Goal: Find specific page/section: Find specific page/section

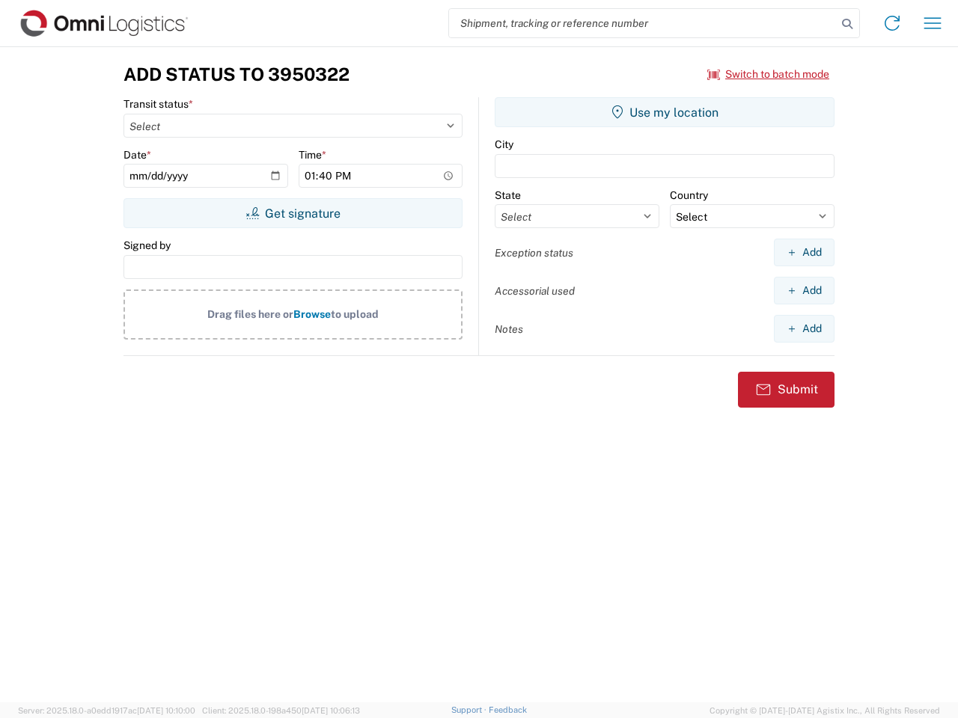
click at [643, 23] on input "search" at bounding box center [643, 23] width 388 height 28
click at [847, 24] on icon at bounding box center [847, 23] width 21 height 21
click at [892, 23] on icon at bounding box center [892, 23] width 24 height 24
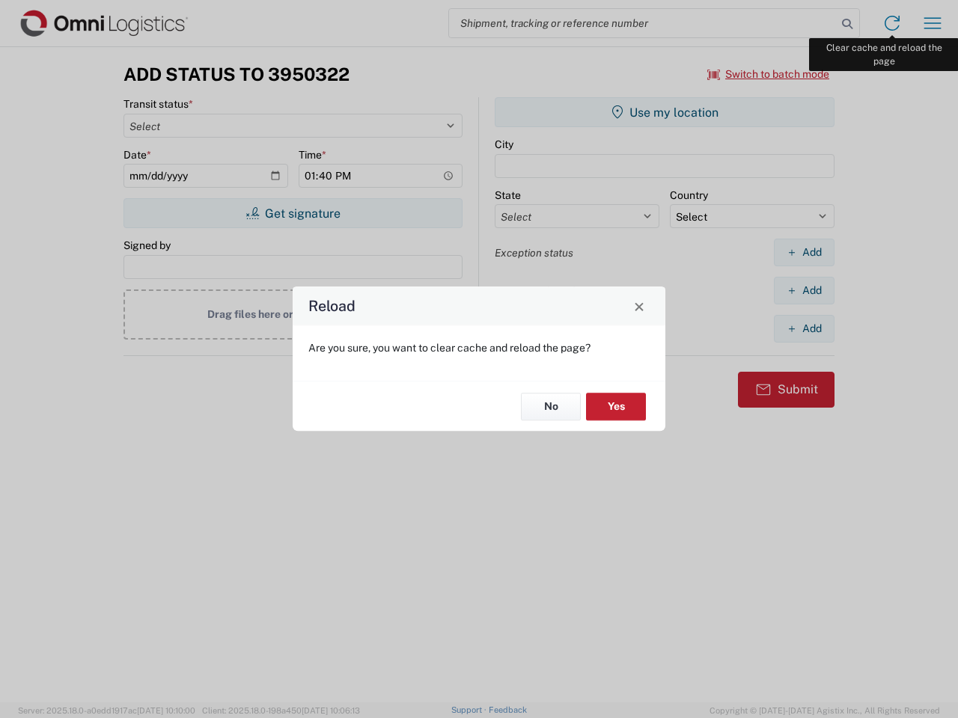
click at [933, 23] on div "Reload Are you sure, you want to clear cache and reload the page? No Yes" at bounding box center [479, 359] width 958 height 718
click at [769, 74] on div "Reload Are you sure, you want to clear cache and reload the page? No Yes" at bounding box center [479, 359] width 958 height 718
click at [293, 213] on div "Reload Are you sure, you want to clear cache and reload the page? No Yes" at bounding box center [479, 359] width 958 height 718
click at [665, 112] on div "Reload Are you sure, you want to clear cache and reload the page? No Yes" at bounding box center [479, 359] width 958 height 718
click at [804, 252] on div "Reload Are you sure, you want to clear cache and reload the page? No Yes" at bounding box center [479, 359] width 958 height 718
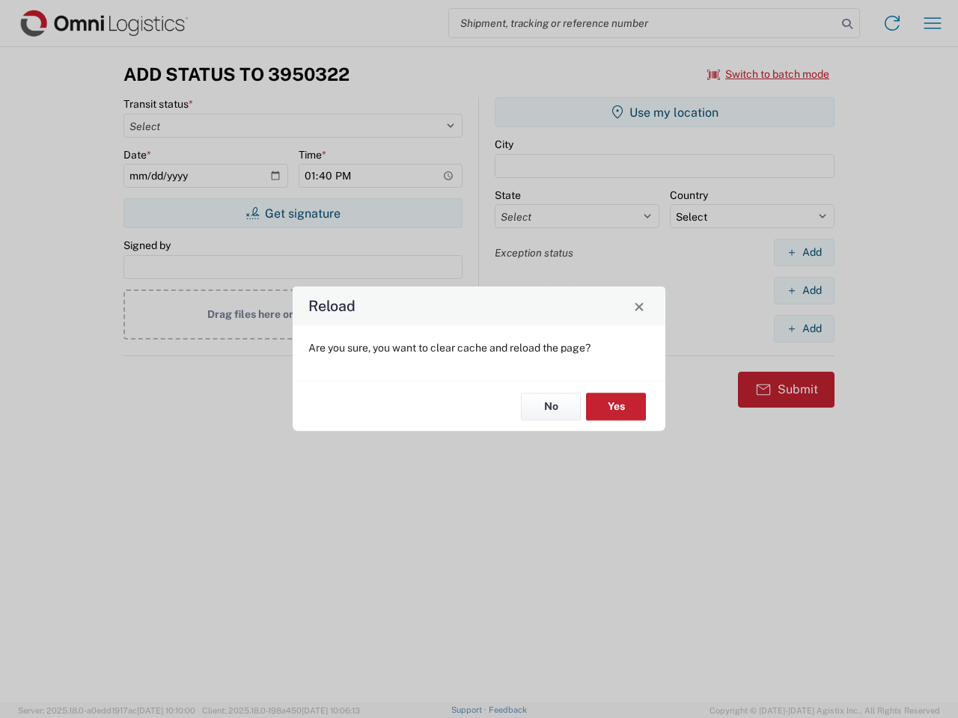
click at [804, 290] on div "Reload Are you sure, you want to clear cache and reload the page? No Yes" at bounding box center [479, 359] width 958 height 718
click at [804, 329] on div "Reload Are you sure, you want to clear cache and reload the page? No Yes" at bounding box center [479, 359] width 958 height 718
